Goal: Information Seeking & Learning: Find specific fact

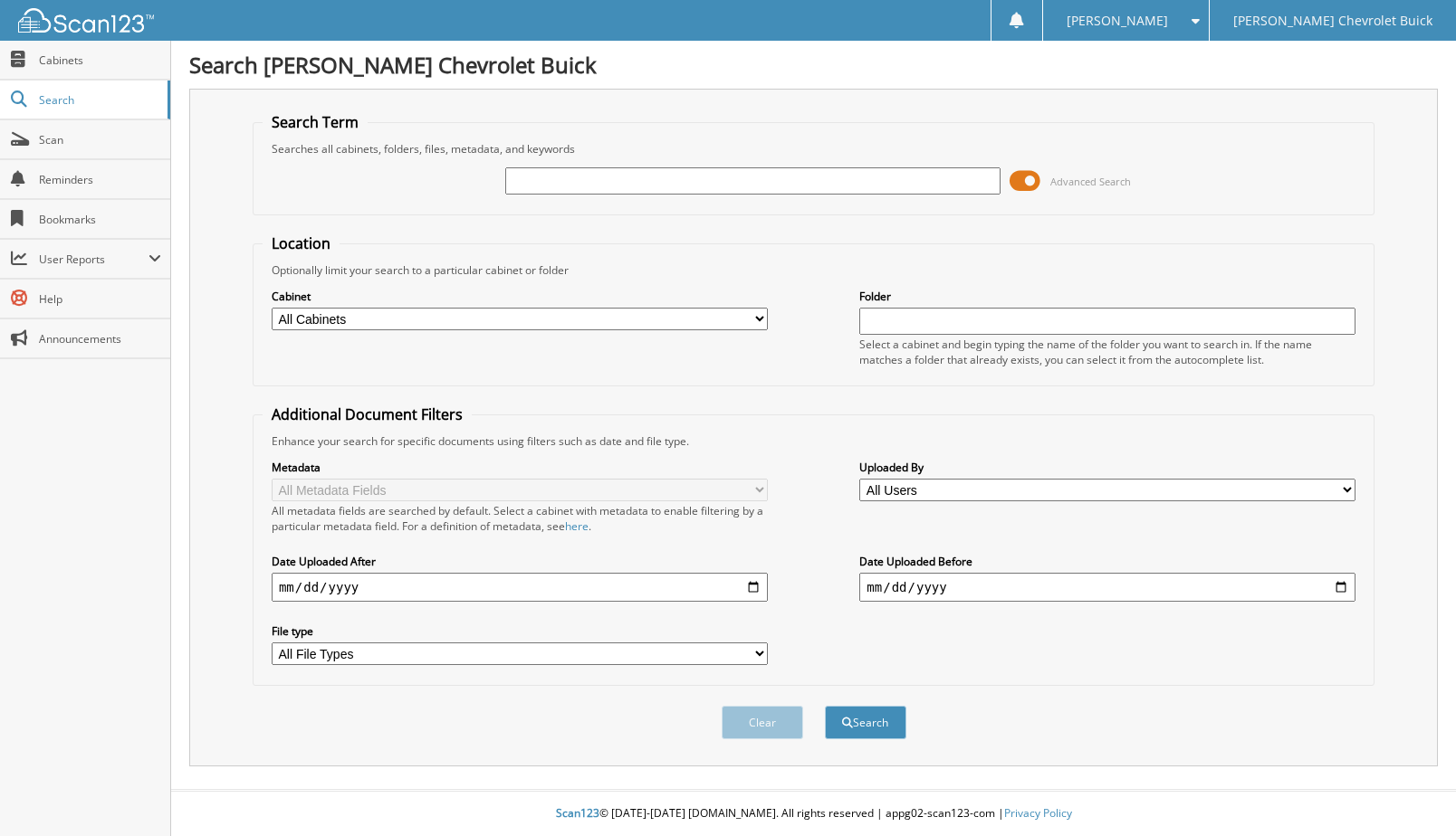
click at [561, 183] on input "text" at bounding box center [753, 181] width 496 height 27
type input "71545"
click at [825, 706] on button "Search" at bounding box center [865, 722] width 81 height 33
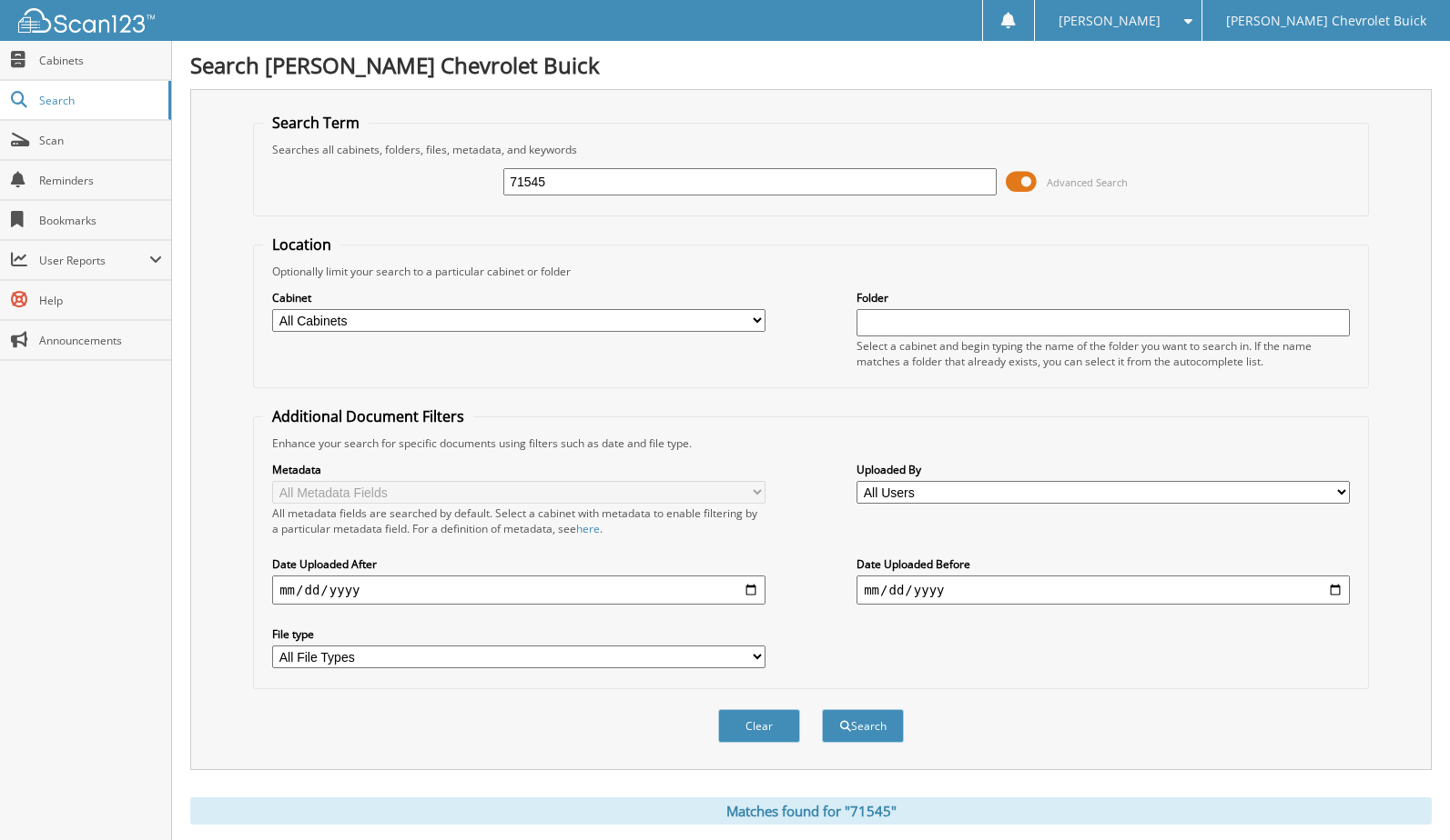
click at [1022, 181] on span at bounding box center [1021, 182] width 31 height 27
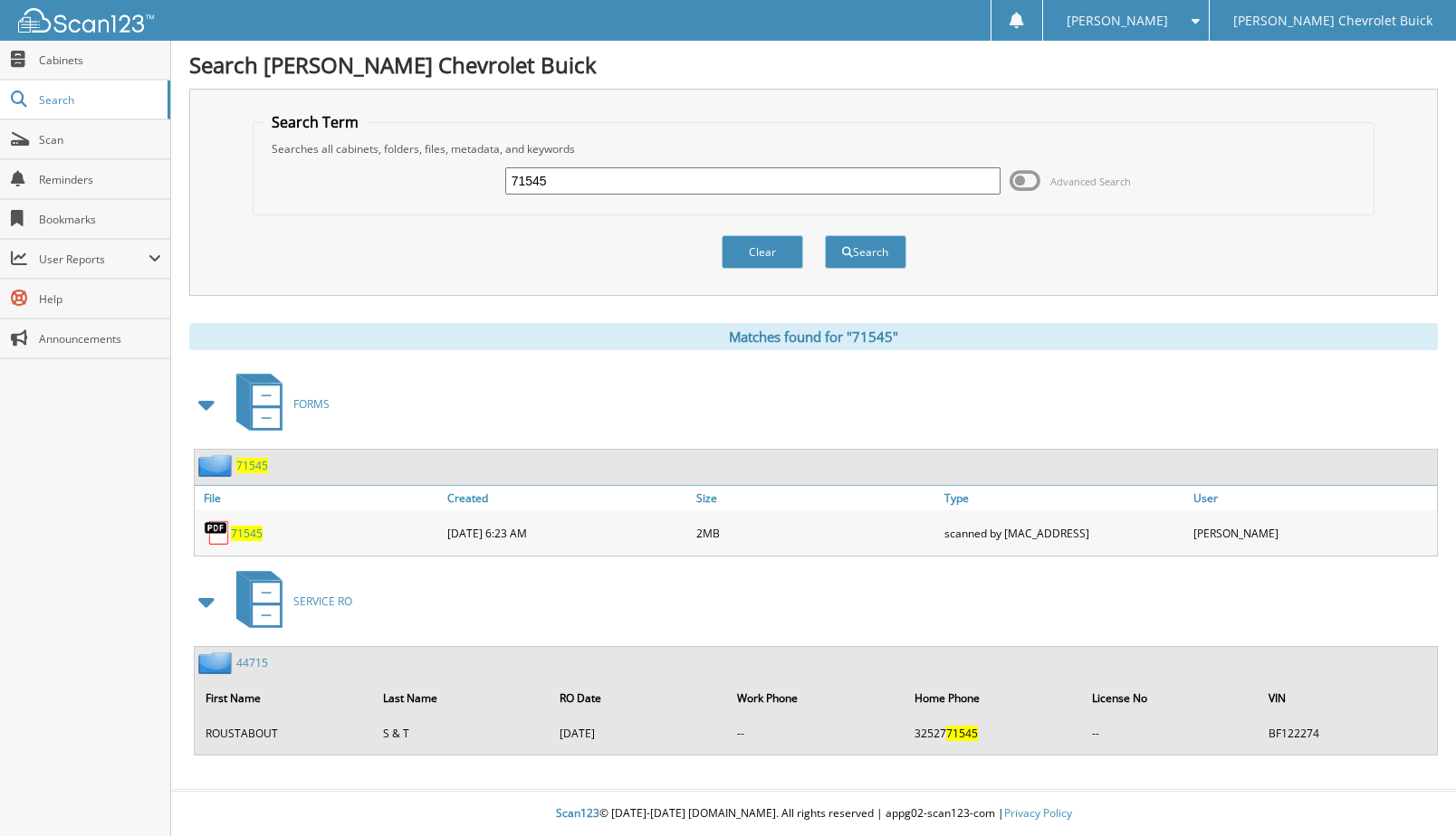
click at [243, 539] on span "71545" at bounding box center [246, 534] width 32 height 15
click at [530, 180] on input "71545" at bounding box center [753, 181] width 496 height 27
type input "72034"
click at [825, 235] on button "Search" at bounding box center [865, 252] width 81 height 33
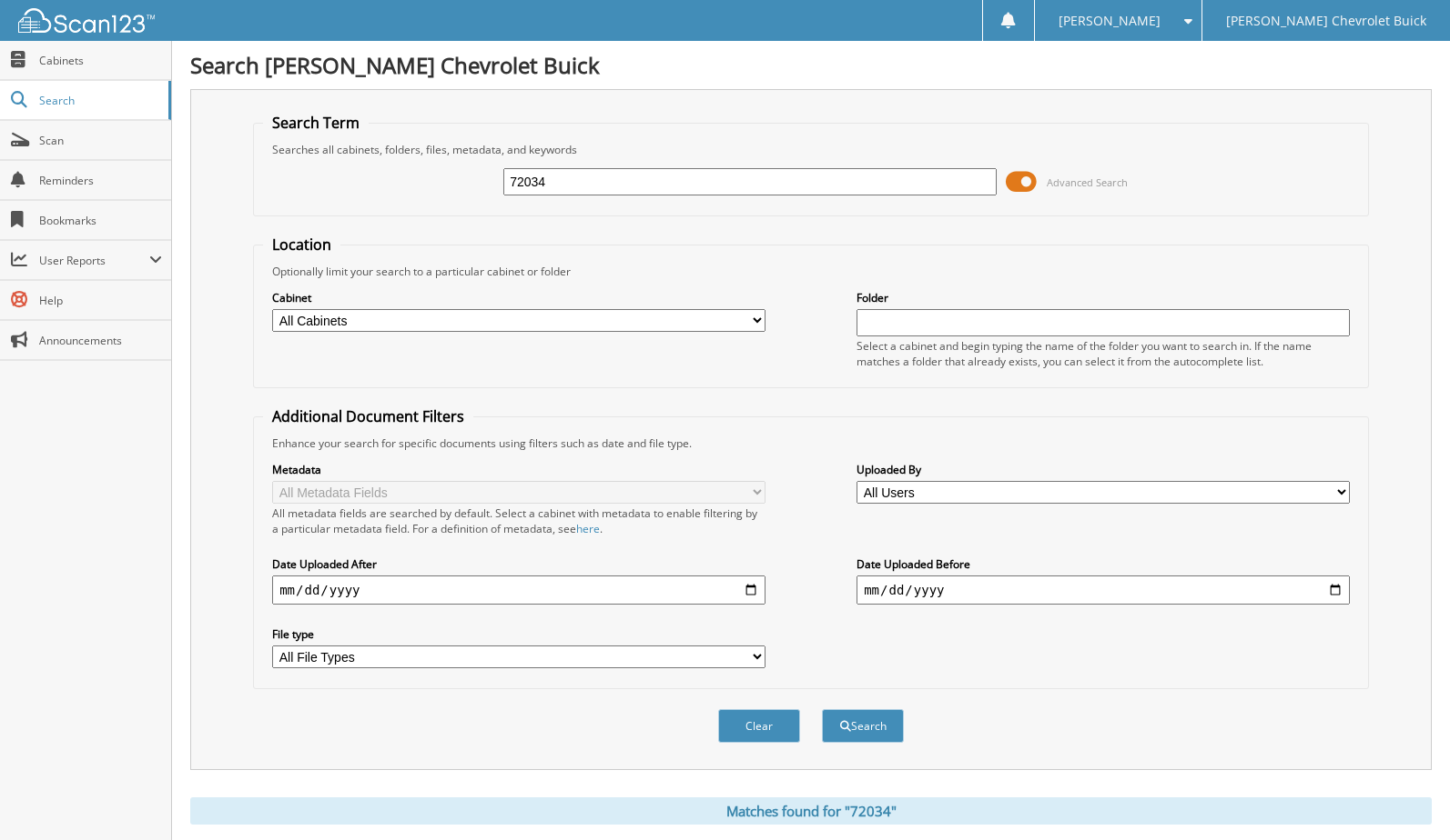
click at [1029, 181] on span at bounding box center [1021, 182] width 31 height 27
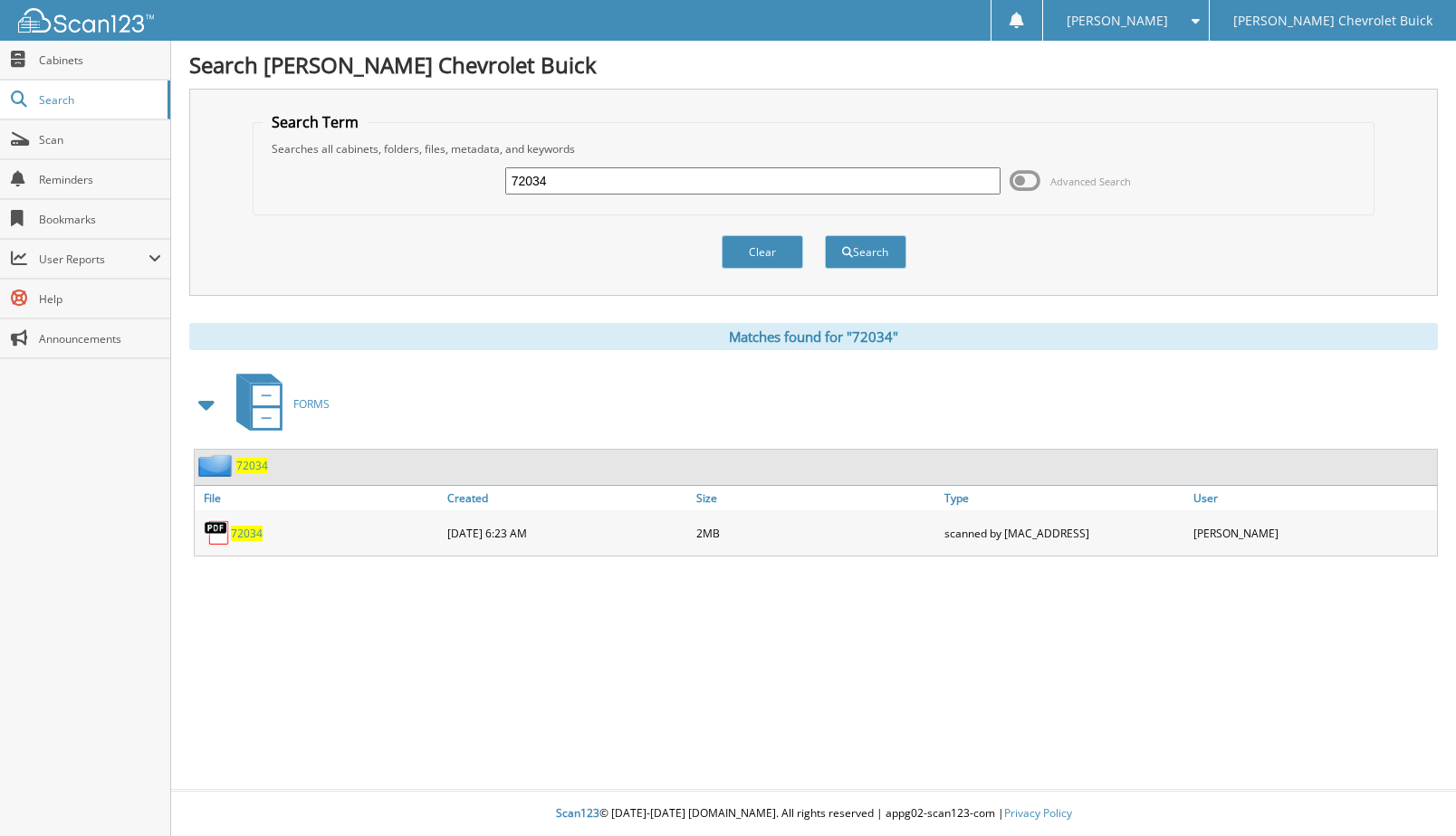
click at [246, 532] on span "72034" at bounding box center [246, 534] width 32 height 15
